Goal: Find specific page/section: Find specific page/section

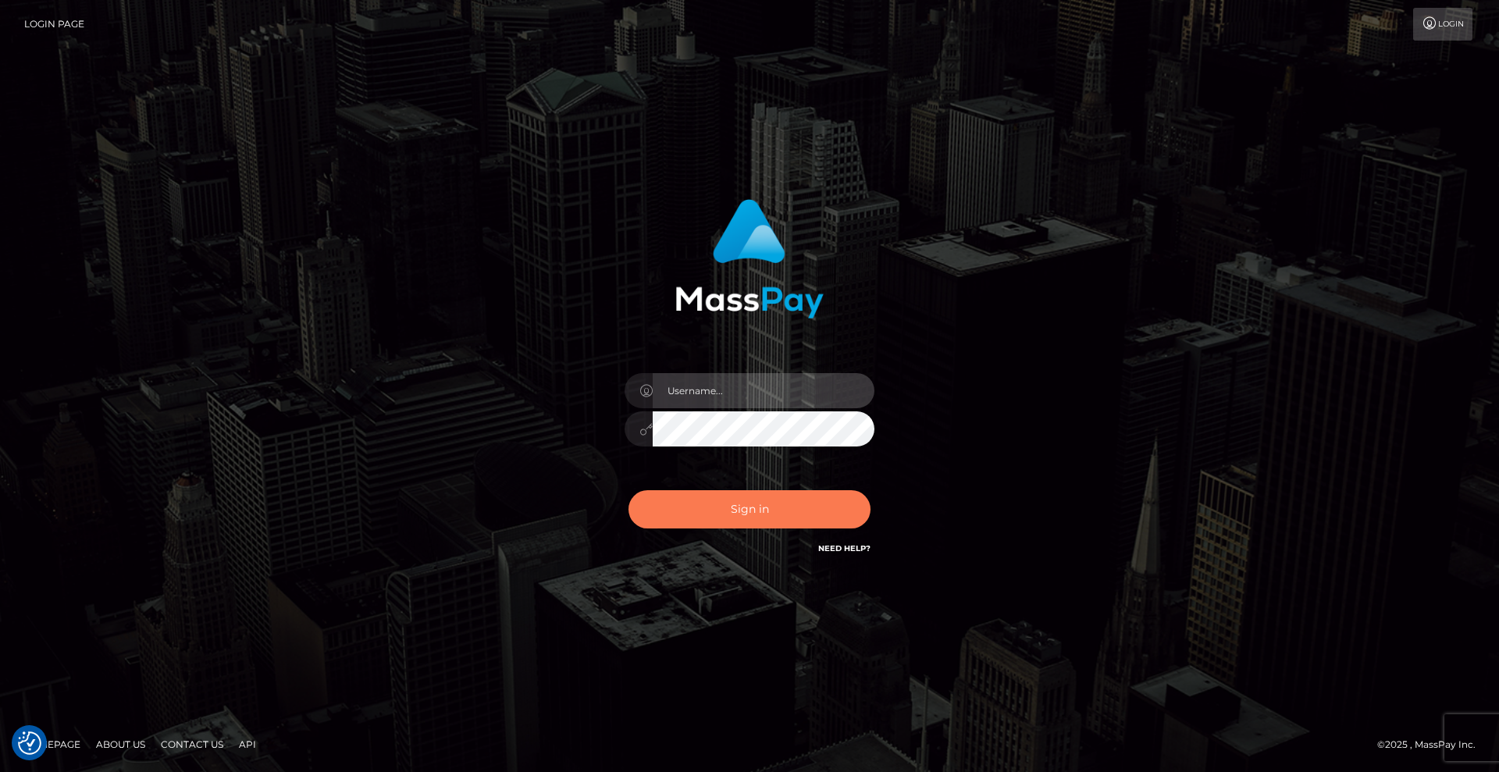
type input "[DEMOGRAPHIC_DATA]"
click at [787, 511] on button "Sign in" at bounding box center [750, 509] width 242 height 38
type input "[DEMOGRAPHIC_DATA]"
click at [787, 497] on button "Sign in" at bounding box center [750, 509] width 242 height 38
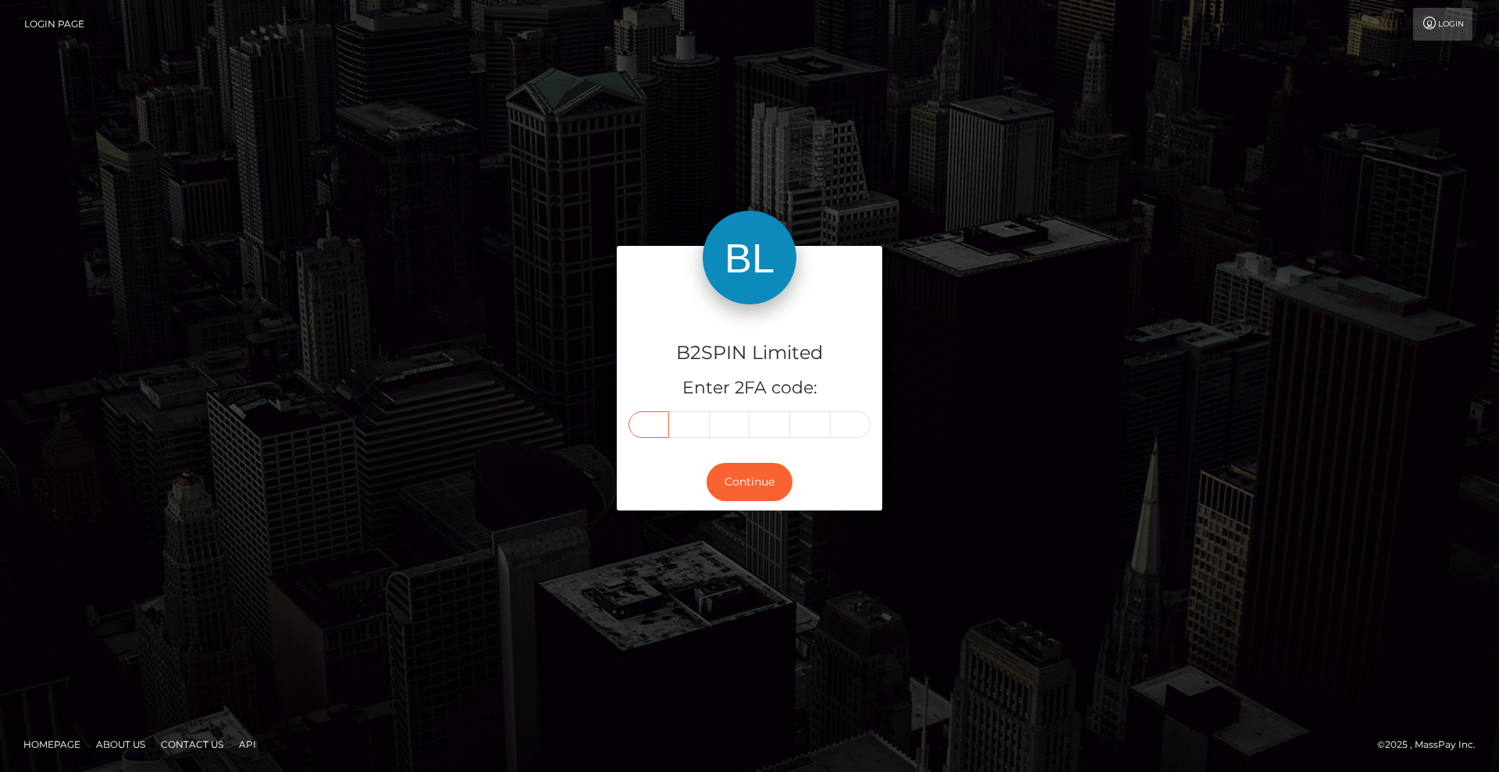
drag, startPoint x: 647, startPoint y: 423, endPoint x: 840, endPoint y: 418, distance: 193.0
click at [647, 423] on input "text" at bounding box center [649, 425] width 41 height 27
type input "0"
type input "5"
type input "9"
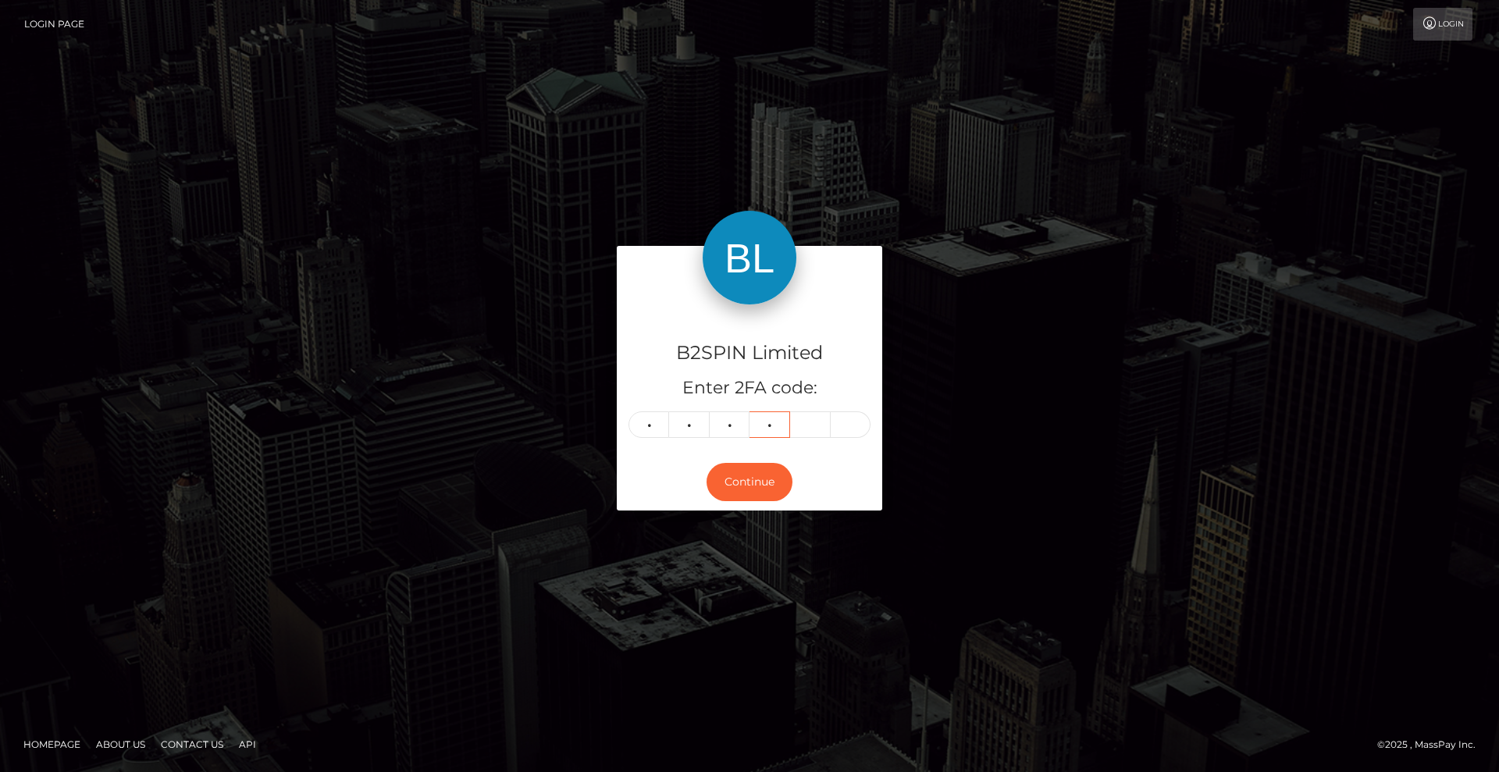
type input "1"
type input "2"
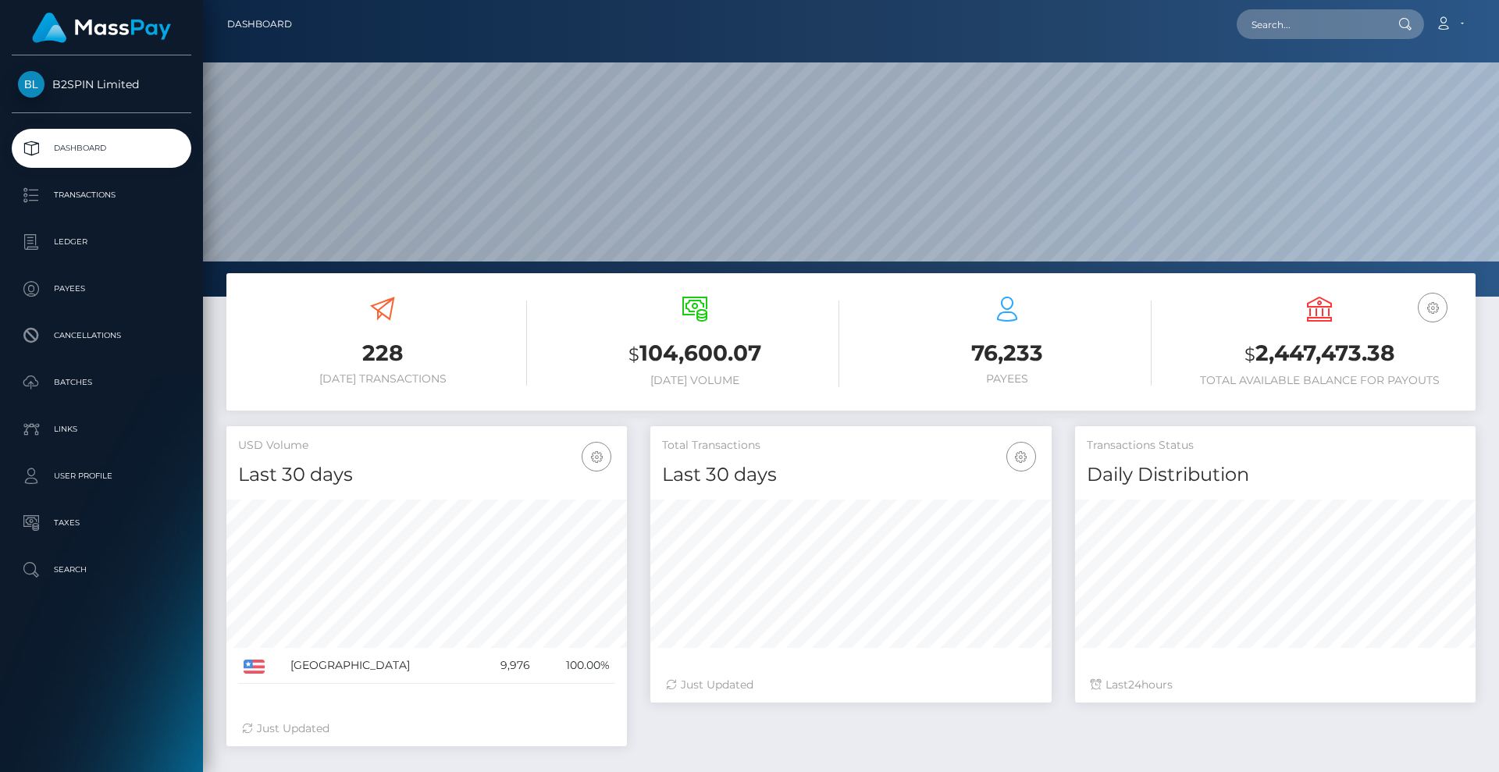
scroll to position [277, 401]
drag, startPoint x: 1259, startPoint y: 19, endPoint x: 1355, endPoint y: 35, distance: 97.4
click at [1259, 19] on input "text" at bounding box center [1310, 24] width 147 height 30
type input "v"
paste input "3159057"
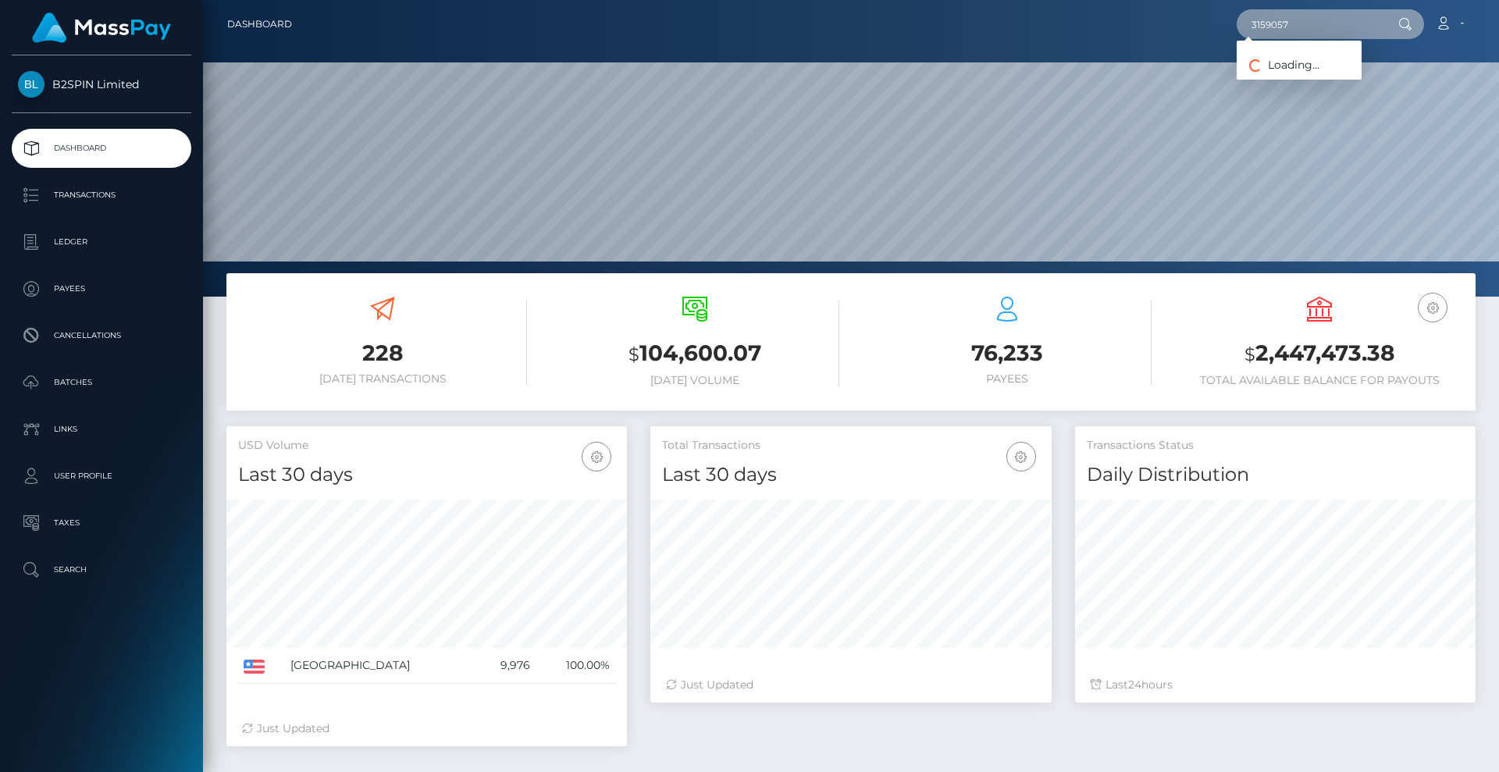
type input "3159057"
click at [1323, 75] on link "HOMERO MARTINEZ ORTEGA" at bounding box center [1299, 80] width 125 height 29
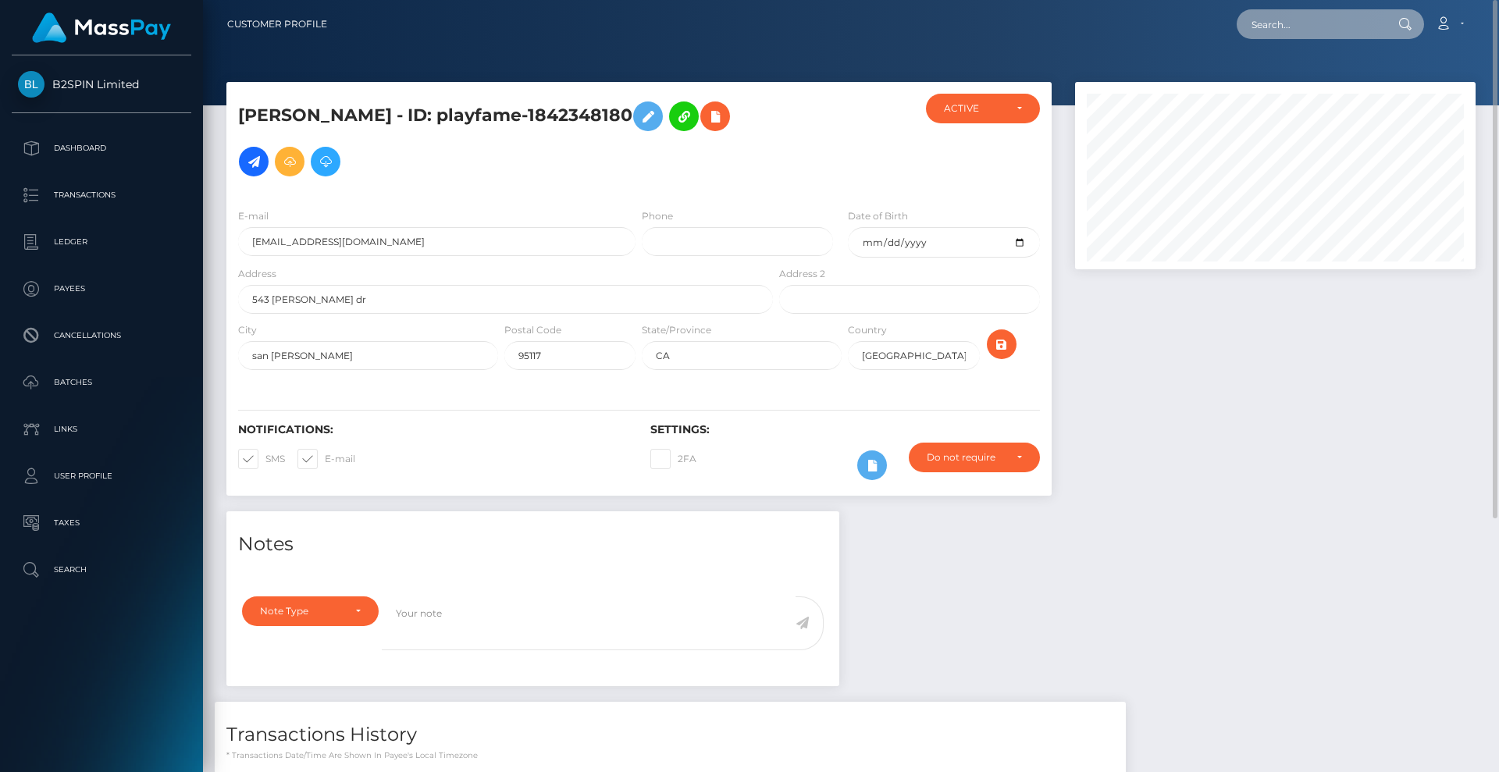
click at [1317, 33] on input "text" at bounding box center [1310, 24] width 147 height 30
paste input "3218811"
type input "3218811"
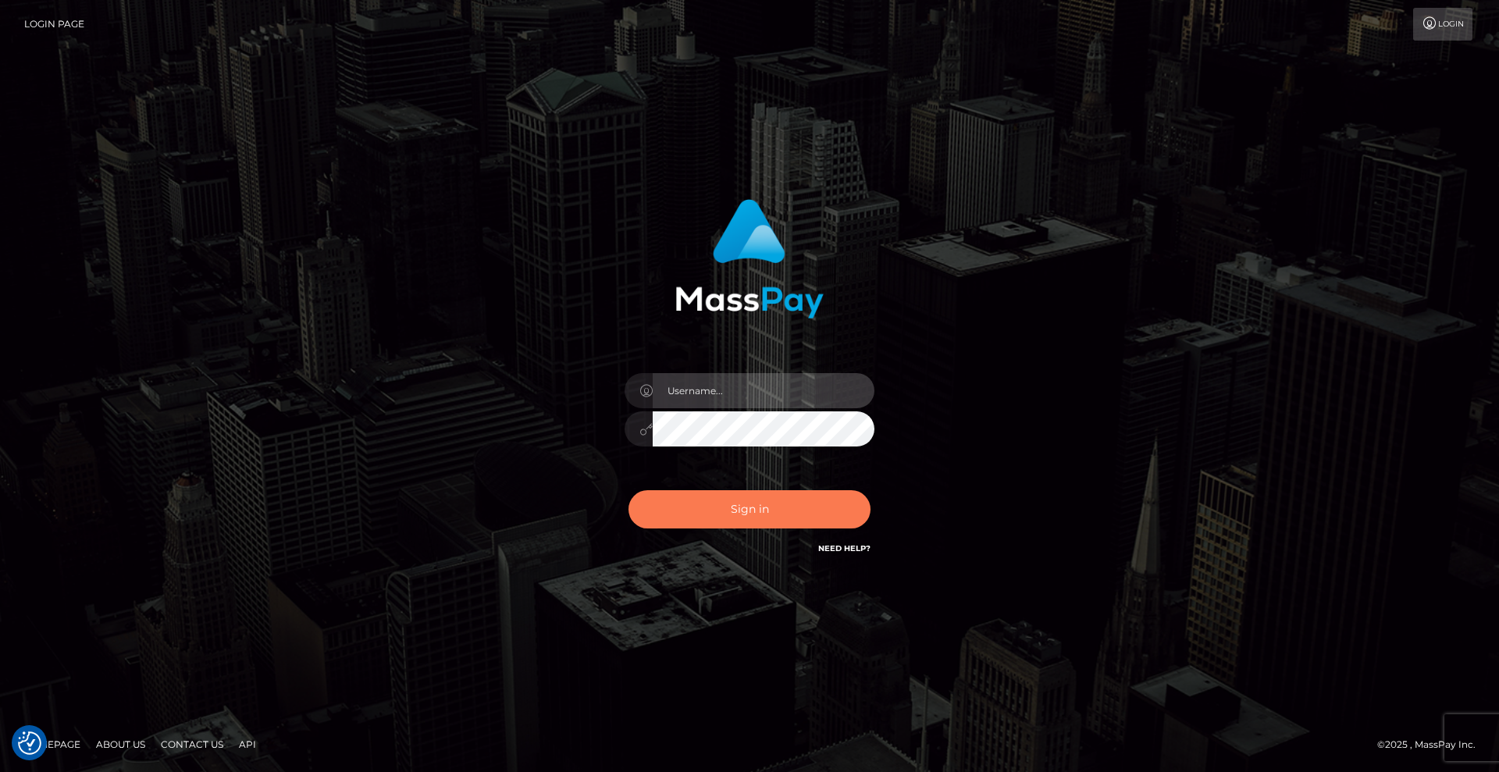
type input "Lady"
click at [775, 511] on button "Sign in" at bounding box center [750, 509] width 242 height 38
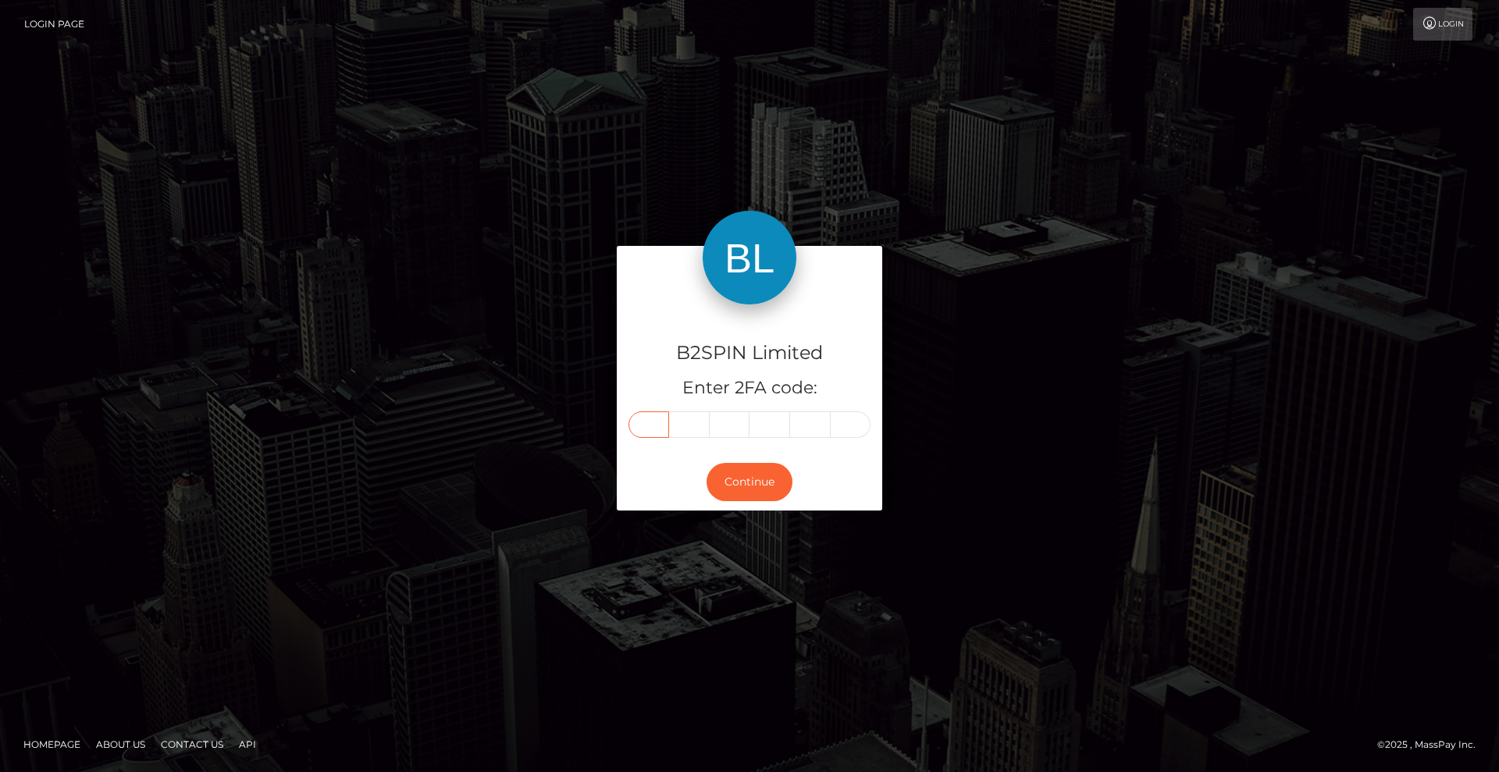
drag, startPoint x: 641, startPoint y: 420, endPoint x: 801, endPoint y: 398, distance: 161.6
click at [641, 420] on input "text" at bounding box center [649, 425] width 41 height 27
type input "4"
type input "2"
type input "1"
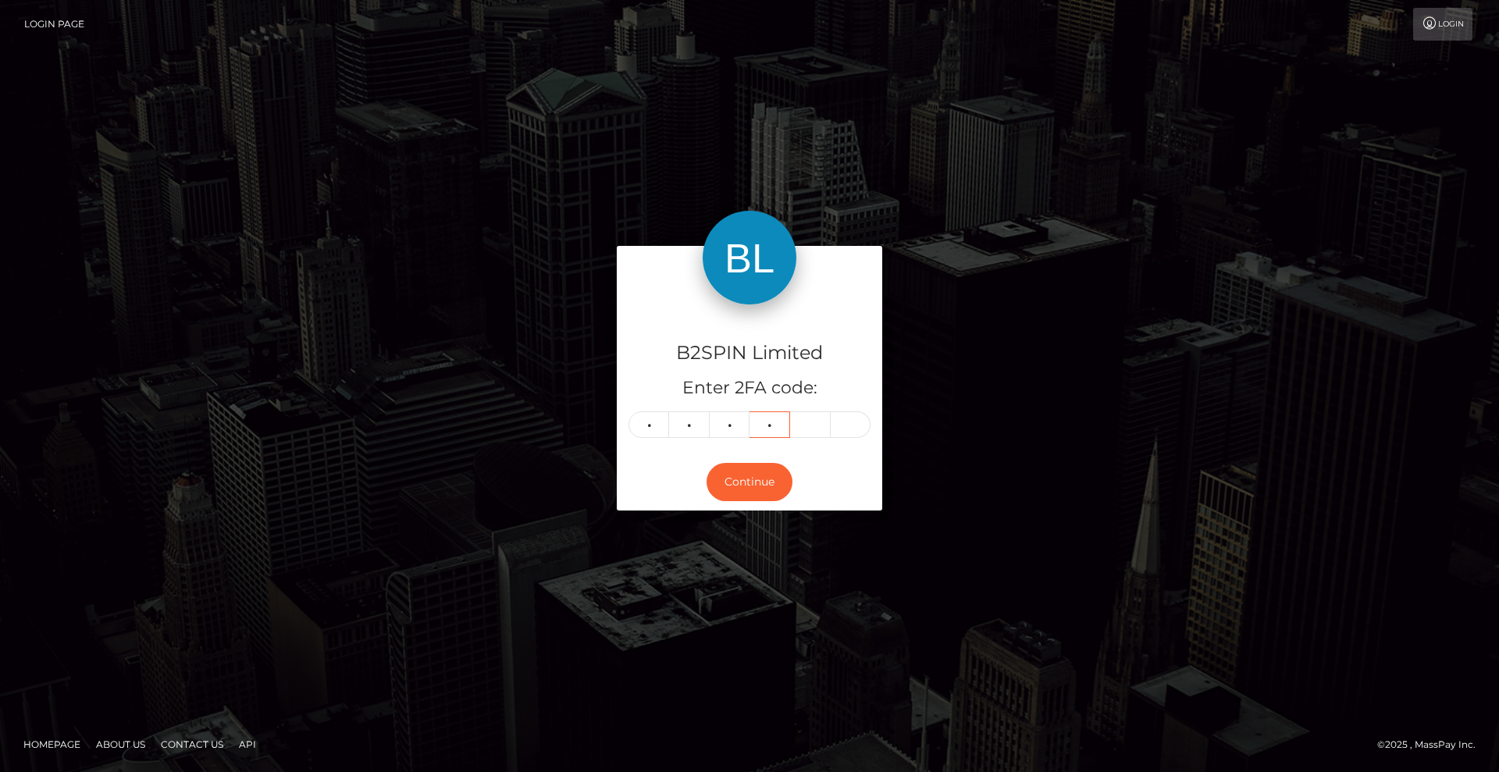
type input "4"
type input "2"
type input "5"
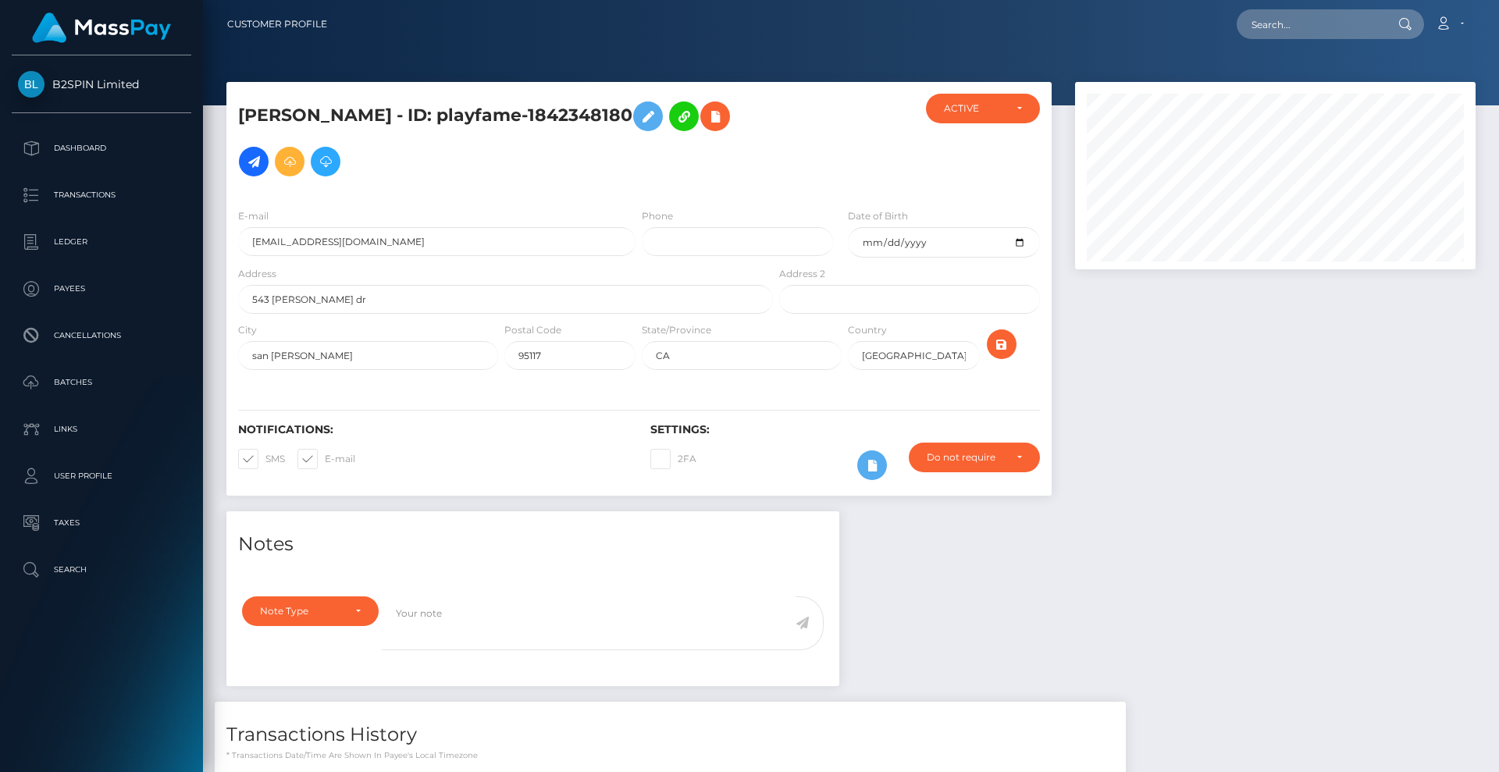
scroll to position [187, 401]
click at [1263, 11] on input "text" at bounding box center [1310, 24] width 147 height 30
paste input "3218811"
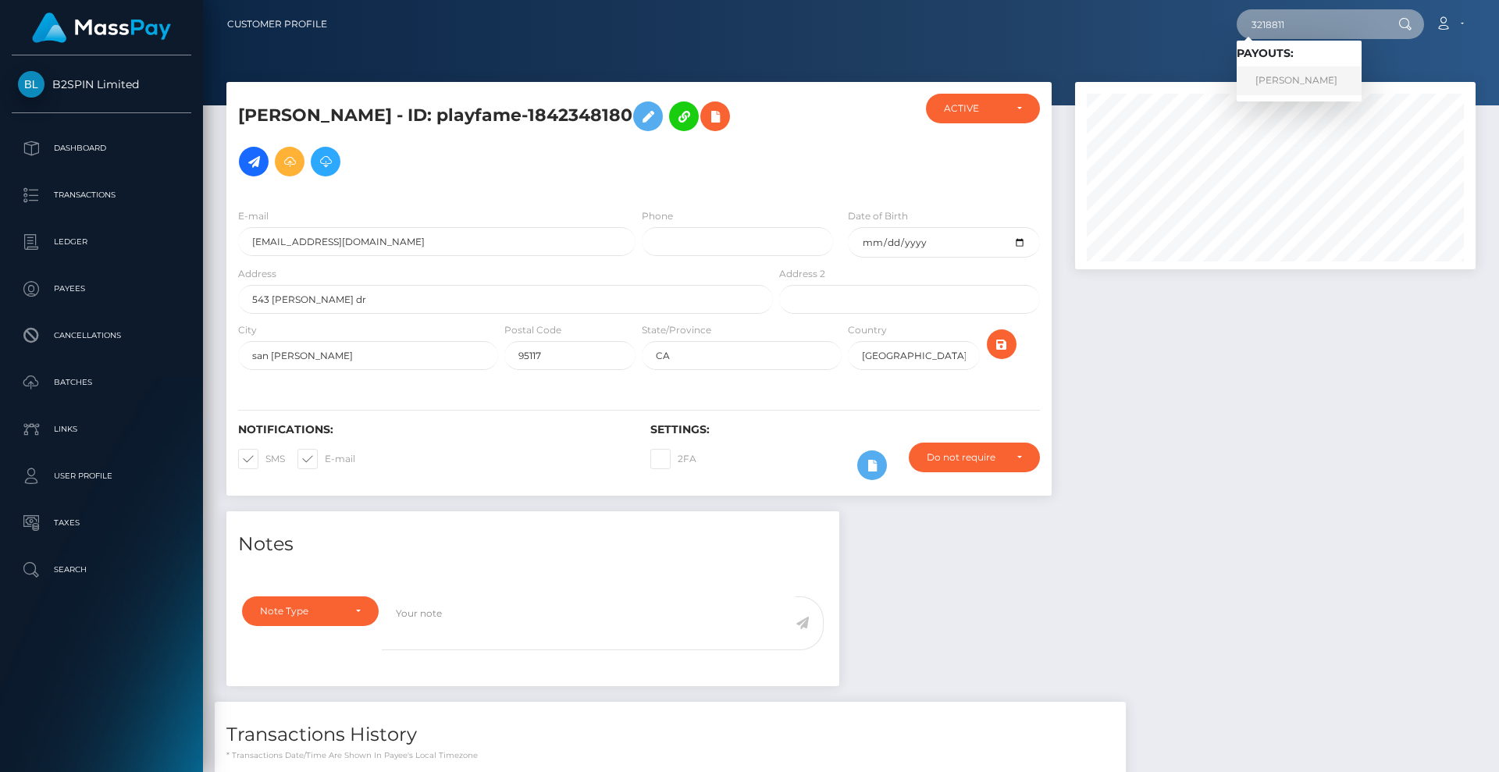
type input "3218811"
click at [1283, 82] on link "[PERSON_NAME]" at bounding box center [1299, 80] width 125 height 29
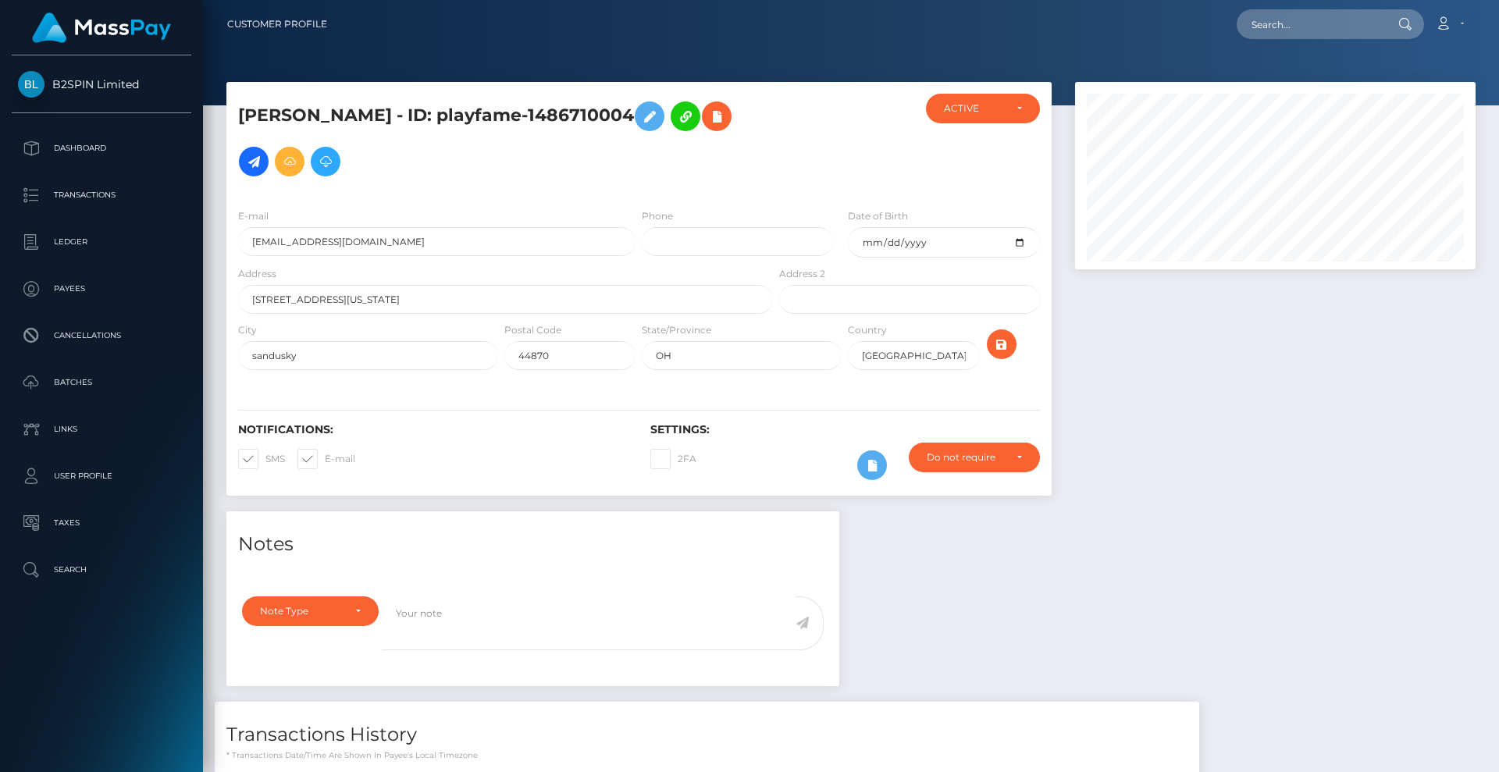
scroll to position [248, 0]
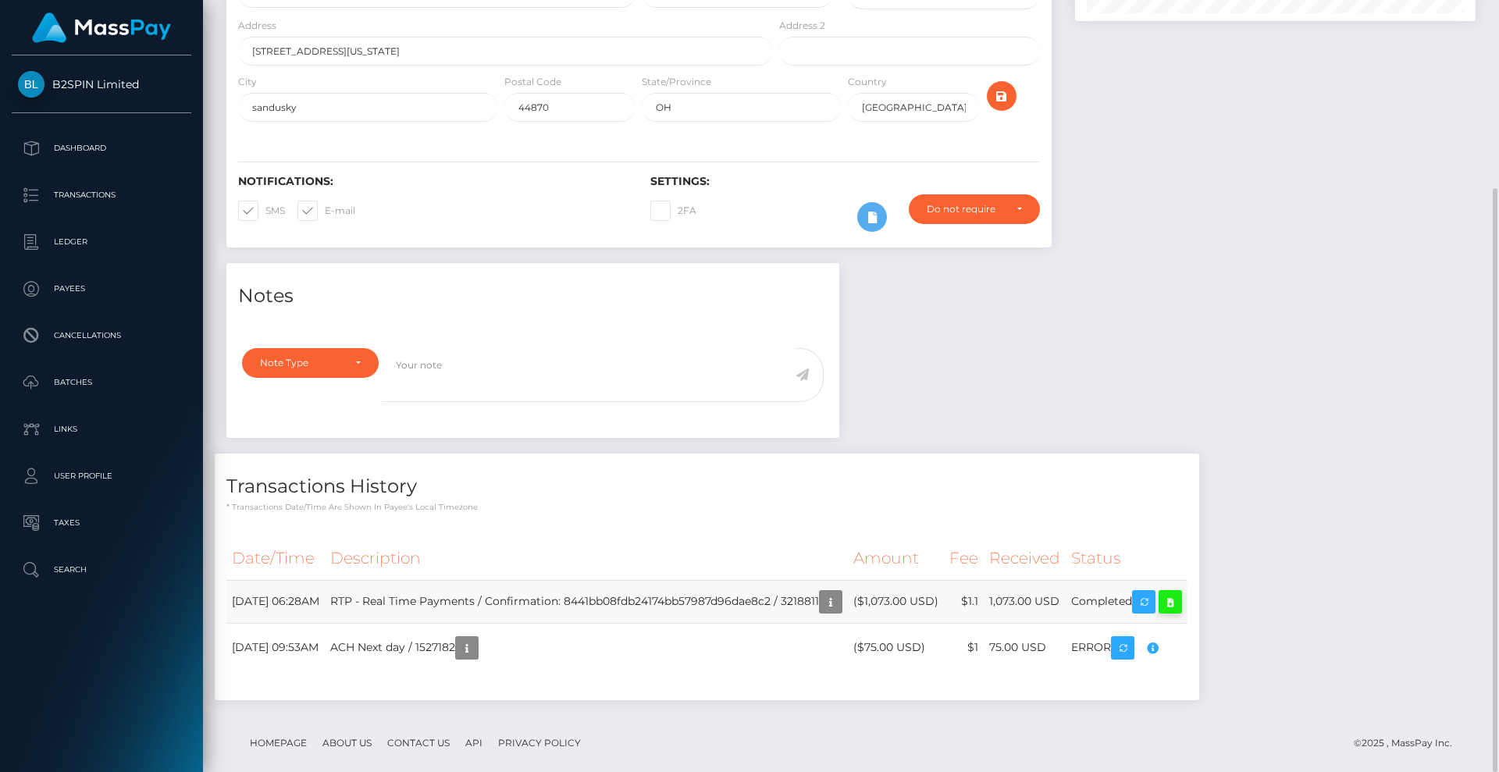
click at [1180, 593] on icon at bounding box center [1170, 603] width 19 height 20
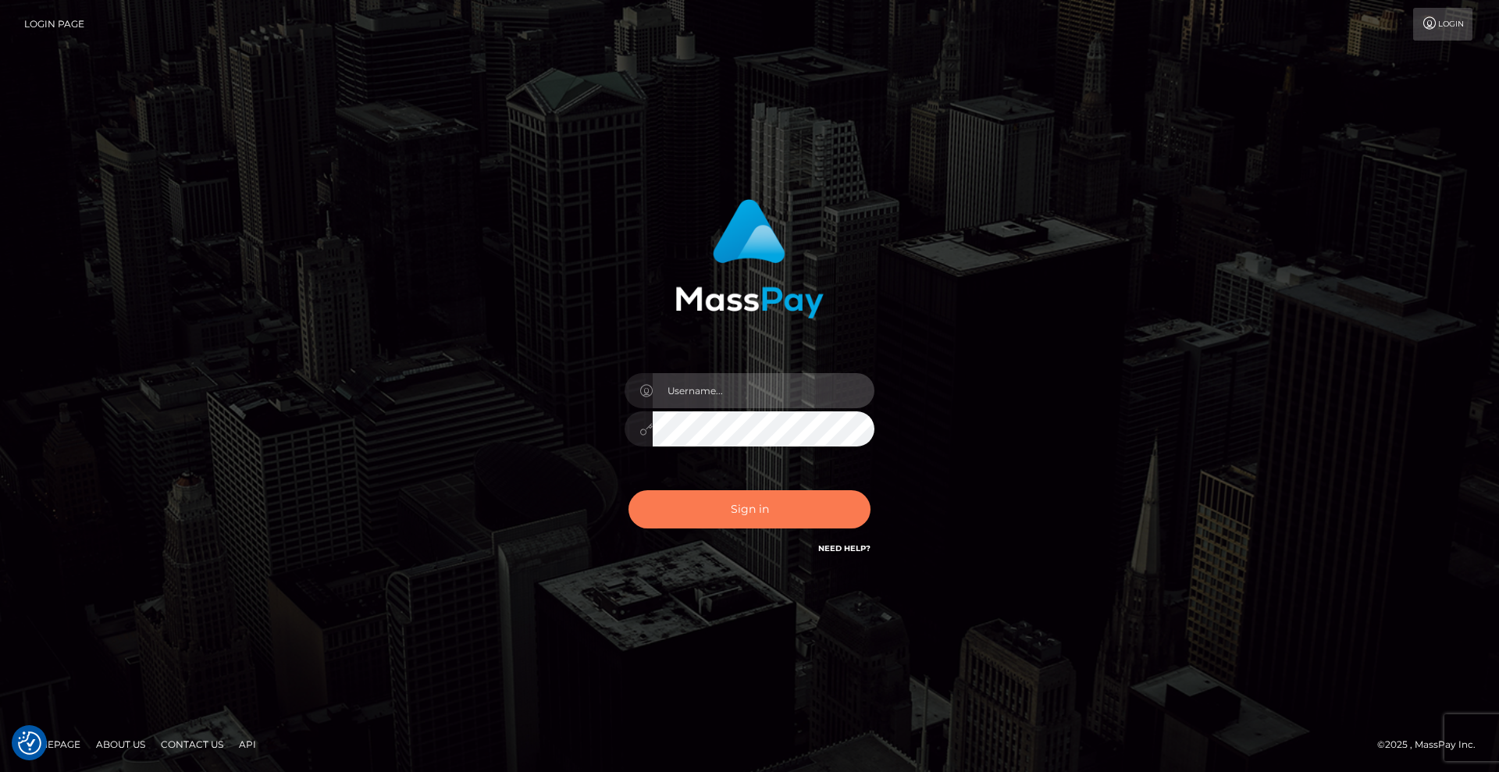
type input "Lady"
click at [790, 508] on button "Sign in" at bounding box center [750, 509] width 242 height 38
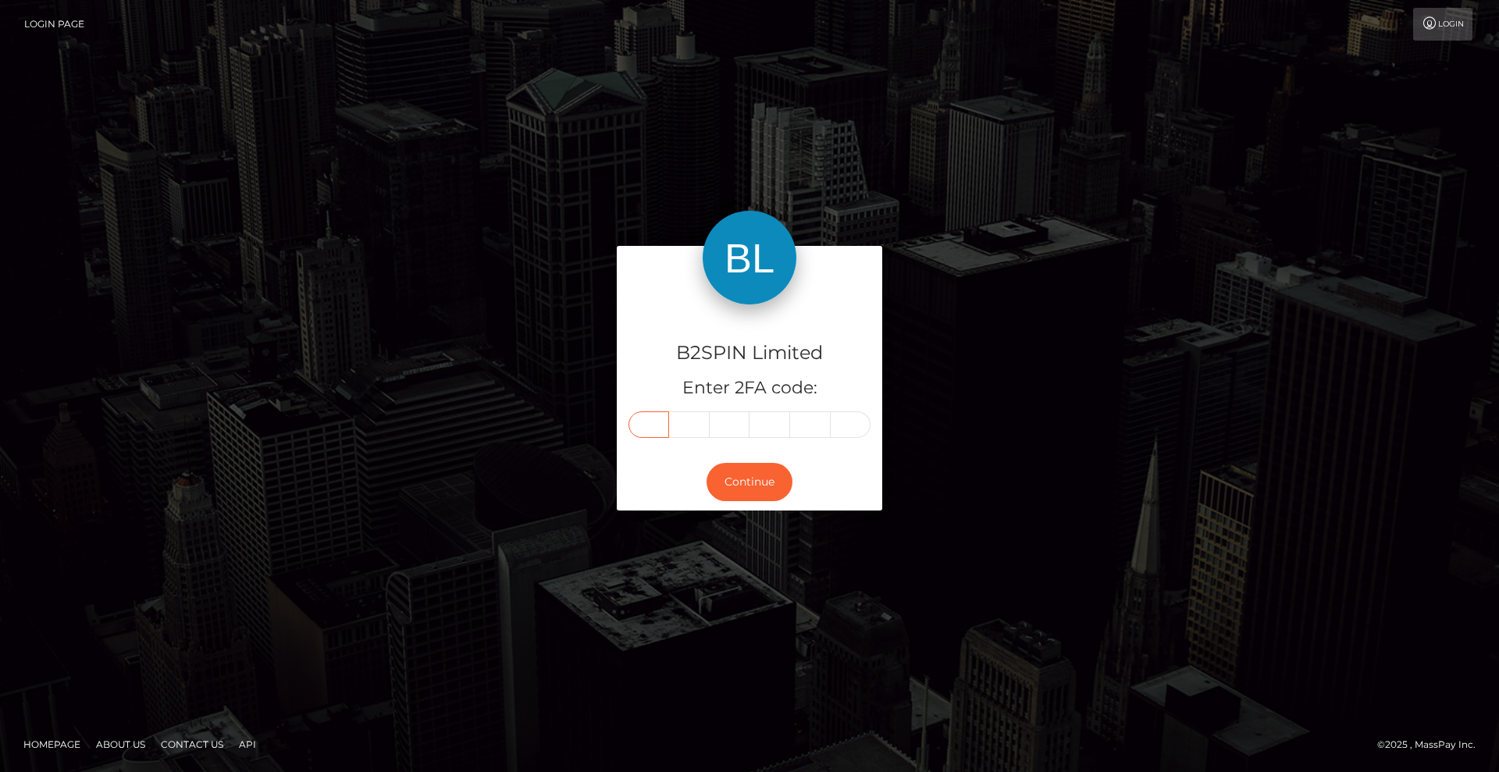
click at [647, 430] on input "text" at bounding box center [649, 425] width 41 height 27
type input "5"
type input "9"
type input "8"
type input "0"
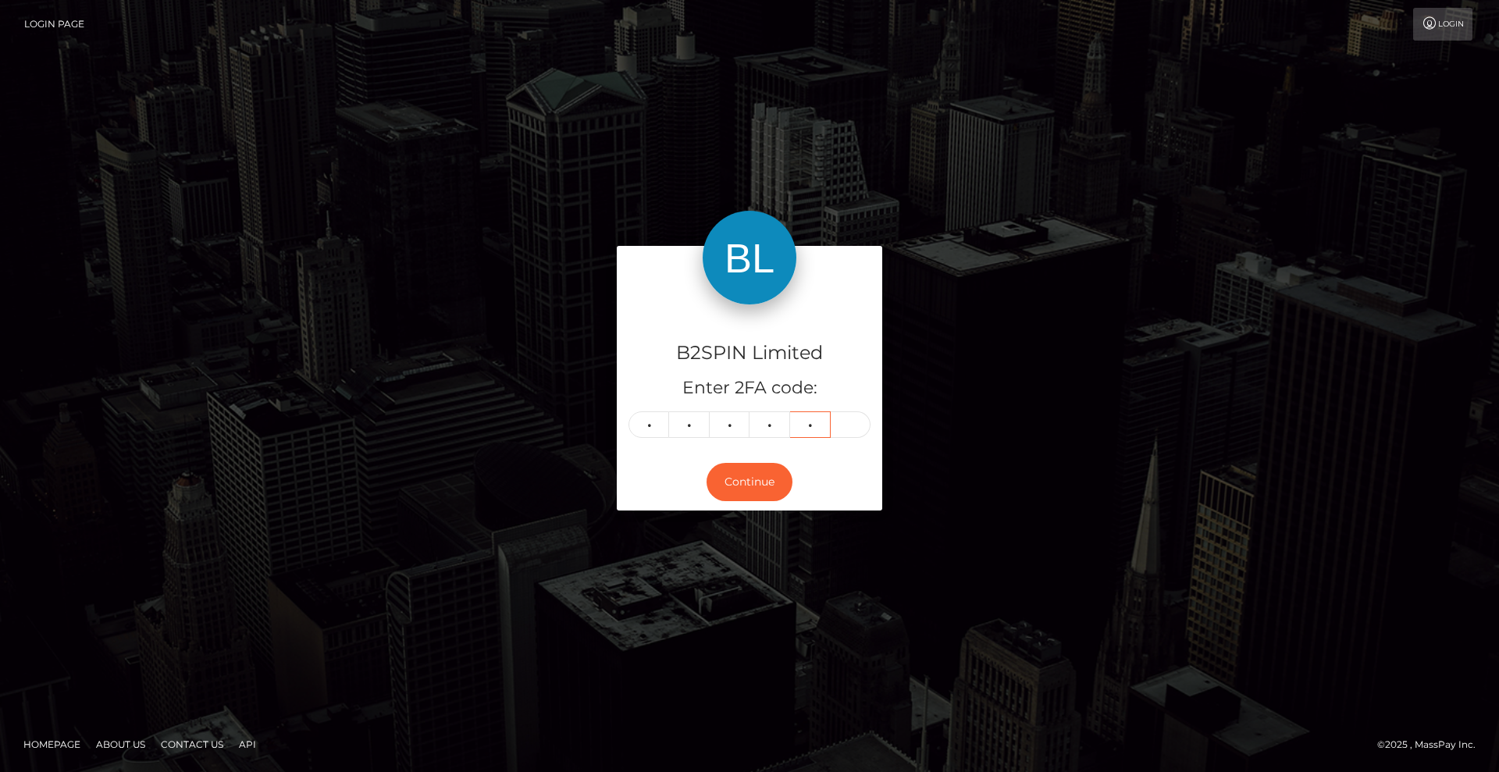
type input "3"
type input "1"
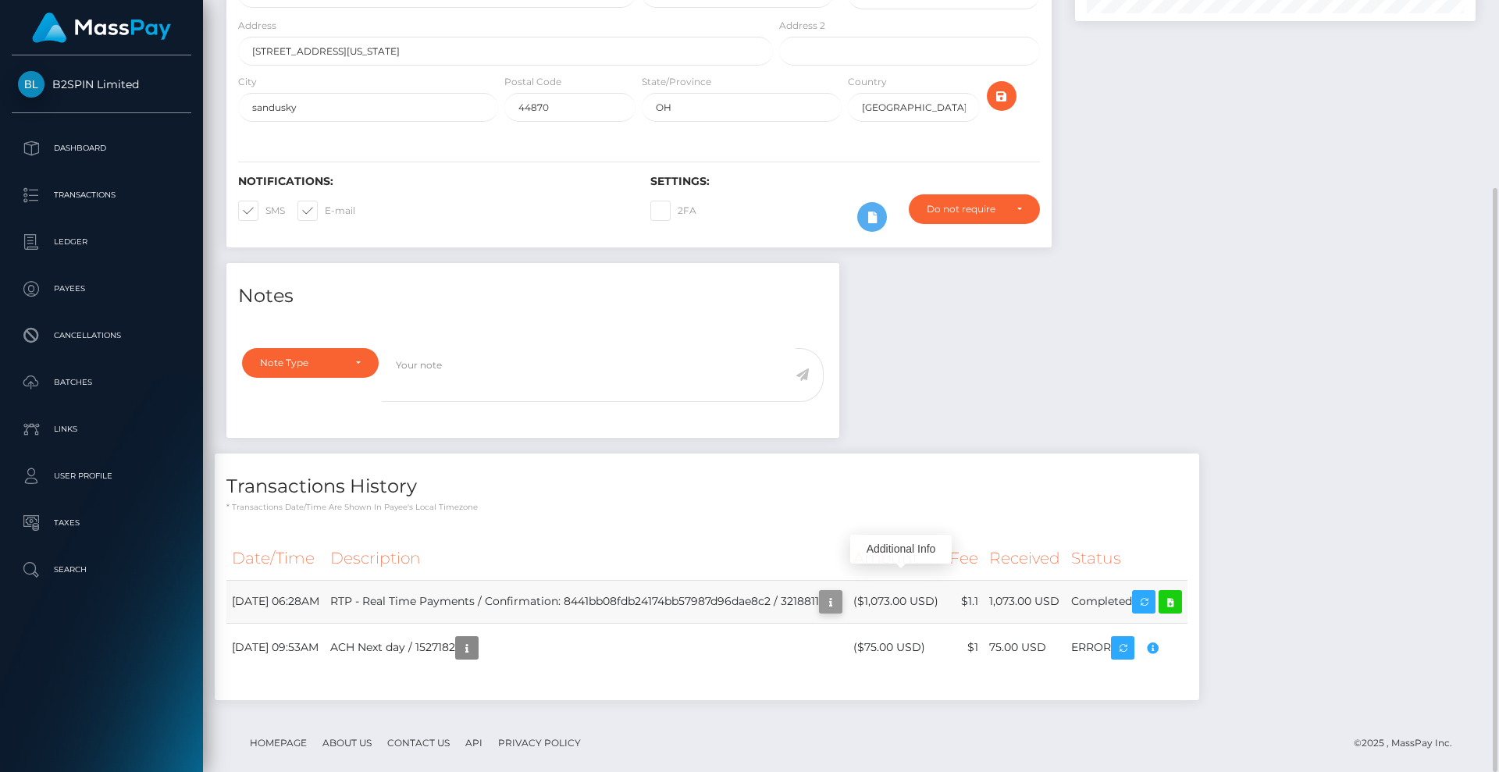
scroll to position [187, 401]
